Goal: Task Accomplishment & Management: Use online tool/utility

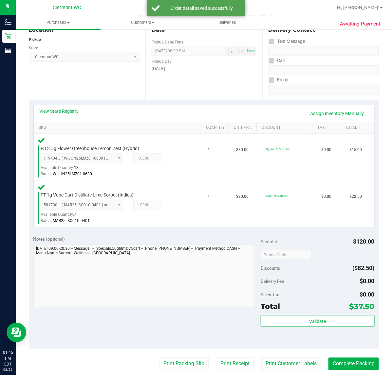
scroll to position [219, 0]
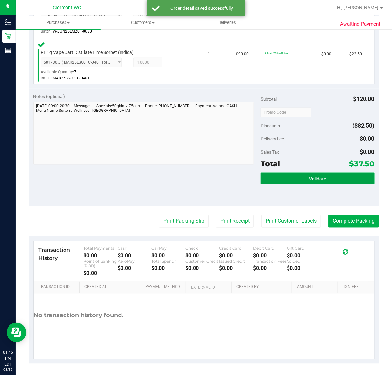
click at [303, 174] on button "Validate" at bounding box center [318, 179] width 114 height 12
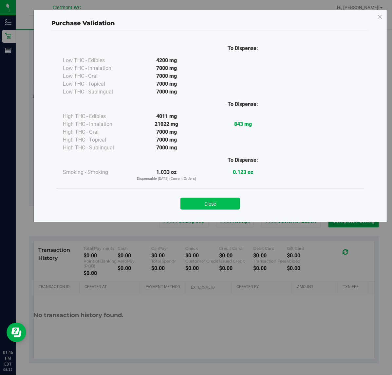
click at [227, 202] on button "Close" at bounding box center [210, 204] width 60 height 12
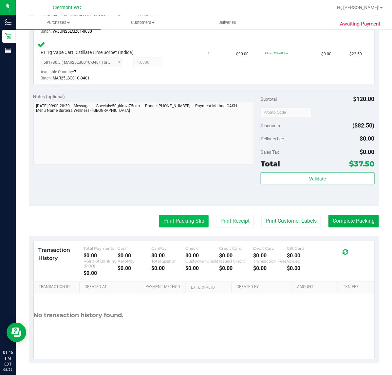
click at [186, 221] on button "Print Packing Slip" at bounding box center [183, 221] width 49 height 12
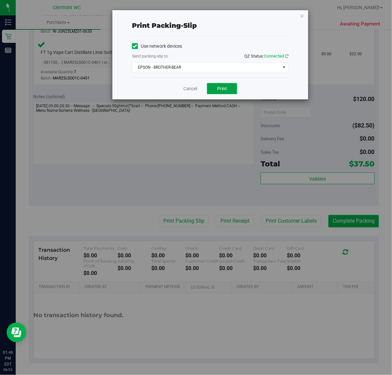
click at [226, 86] on button "Print" at bounding box center [222, 88] width 30 height 11
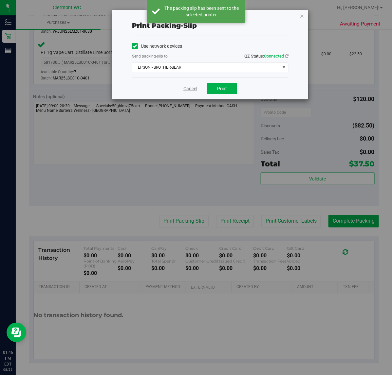
click at [189, 89] on link "Cancel" at bounding box center [190, 88] width 14 height 7
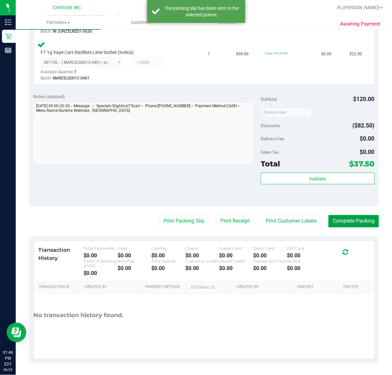
click at [354, 223] on button "Complete Packing" at bounding box center [353, 221] width 50 height 12
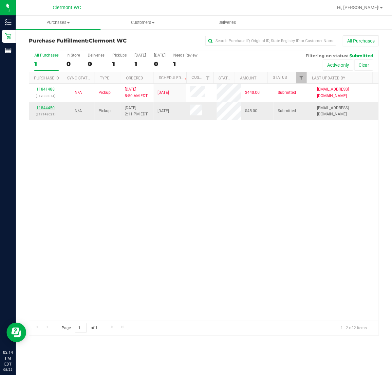
click at [46, 108] on link "11844450" at bounding box center [45, 108] width 18 height 5
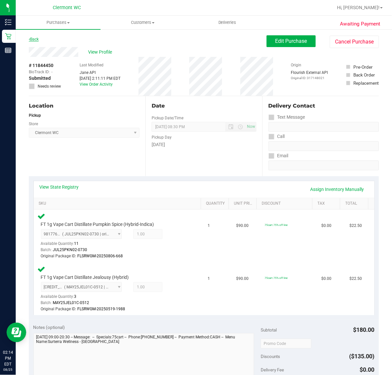
click at [35, 39] on link "Back" at bounding box center [34, 39] width 10 height 5
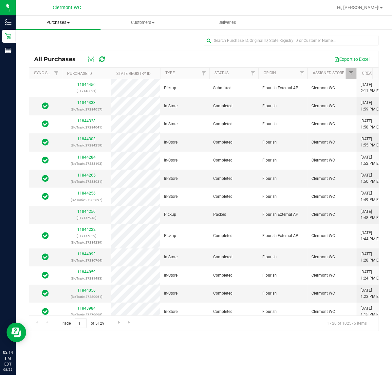
click at [66, 21] on span "Purchases" at bounding box center [58, 23] width 85 height 6
click at [40, 46] on span "Fulfillment" at bounding box center [36, 48] width 41 height 6
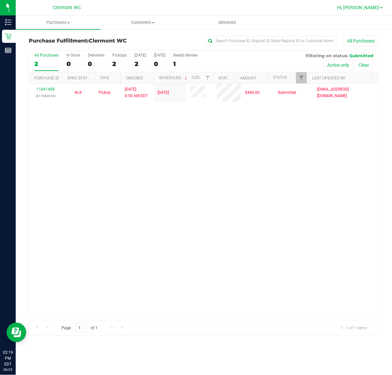
click at [360, 7] on span "Hi, [PERSON_NAME]!" at bounding box center [358, 7] width 43 height 5
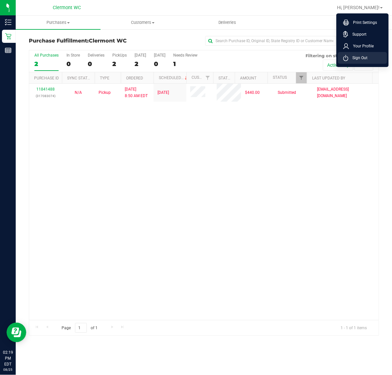
click at [355, 56] on span "Sign Out" at bounding box center [357, 58] width 19 height 7
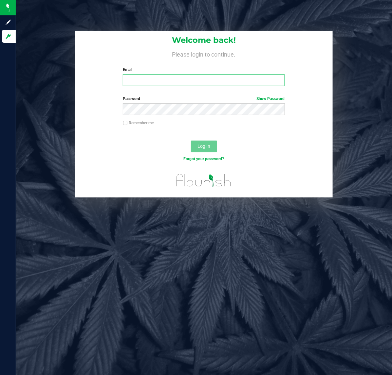
click at [232, 83] on input "Email" at bounding box center [204, 80] width 162 height 12
type input "[EMAIL_ADDRESS][DOMAIN_NAME]"
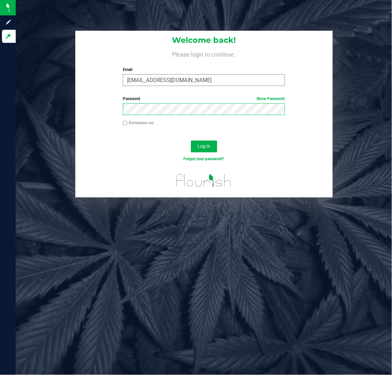
click at [191, 141] on button "Log In" at bounding box center [204, 147] width 26 height 12
